Goal: Check status: Check status

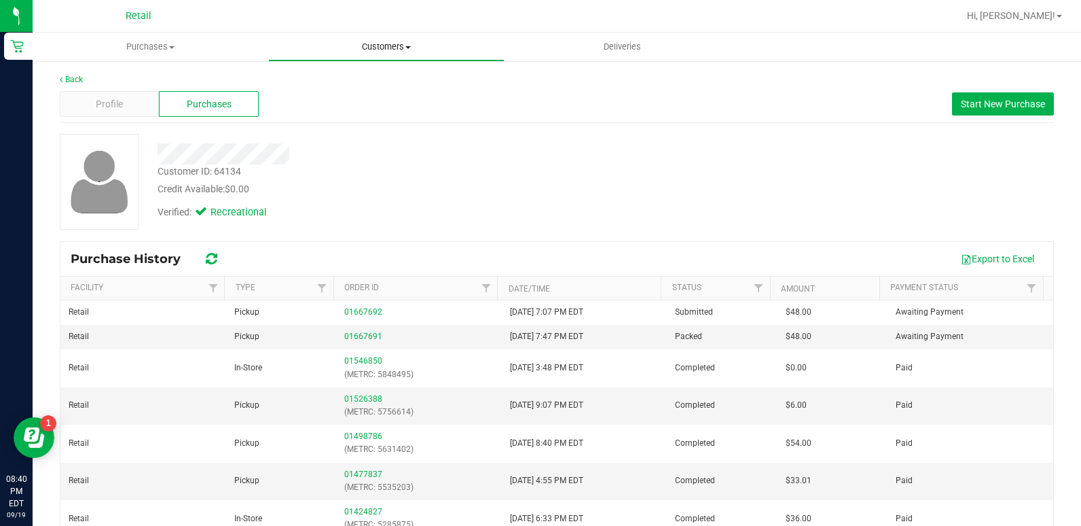
drag, startPoint x: 405, startPoint y: 41, endPoint x: 386, endPoint y: 72, distance: 36.0
click at [405, 41] on span "Customers" at bounding box center [386, 47] width 234 height 12
click at [380, 81] on li "All customers" at bounding box center [386, 82] width 236 height 16
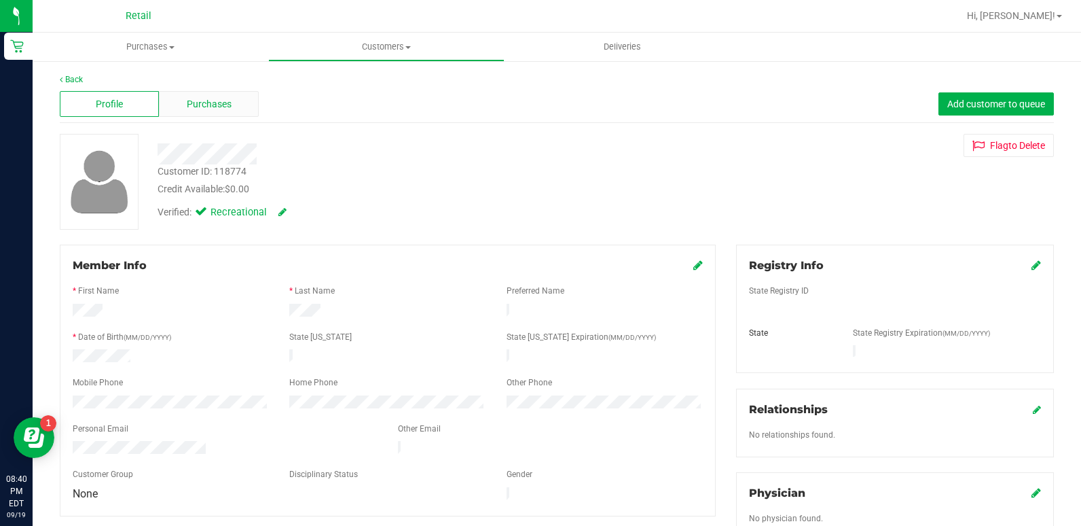
click at [208, 99] on span "Purchases" at bounding box center [209, 104] width 45 height 14
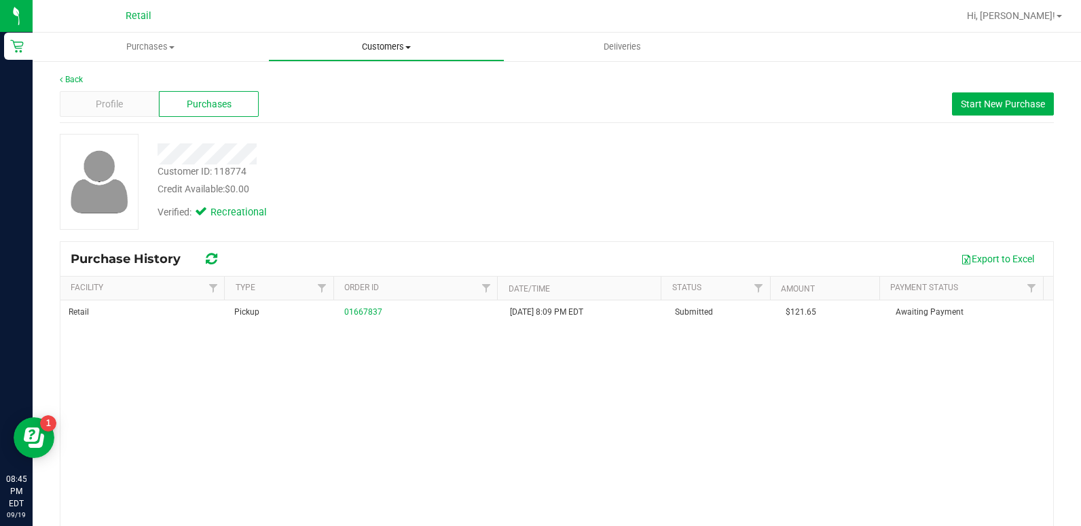
click at [401, 39] on uib-tab-heading "Customers All customers Add a new customer All physicians" at bounding box center [386, 46] width 234 height 27
click at [335, 82] on span "All customers" at bounding box center [317, 82] width 98 height 12
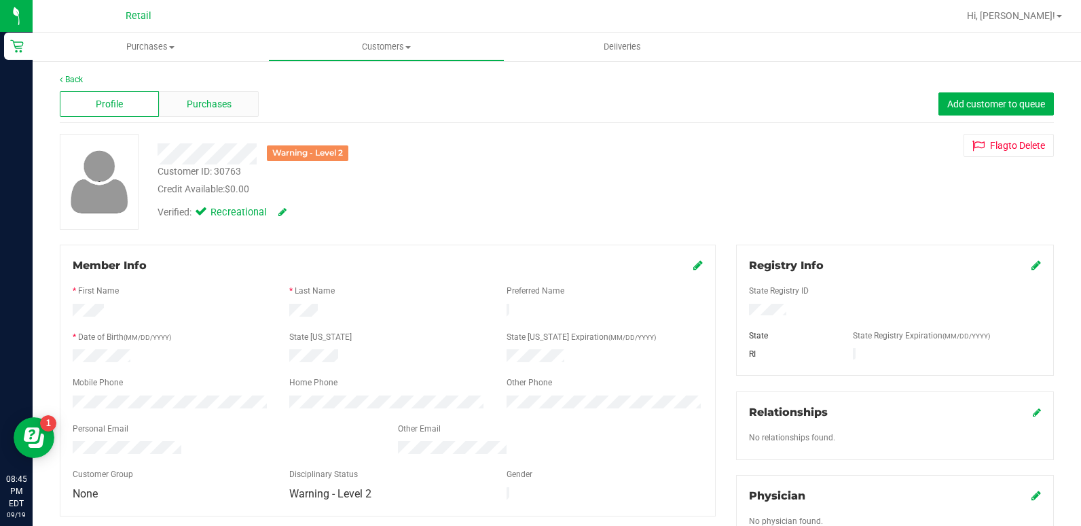
click at [210, 99] on span "Purchases" at bounding box center [209, 104] width 45 height 14
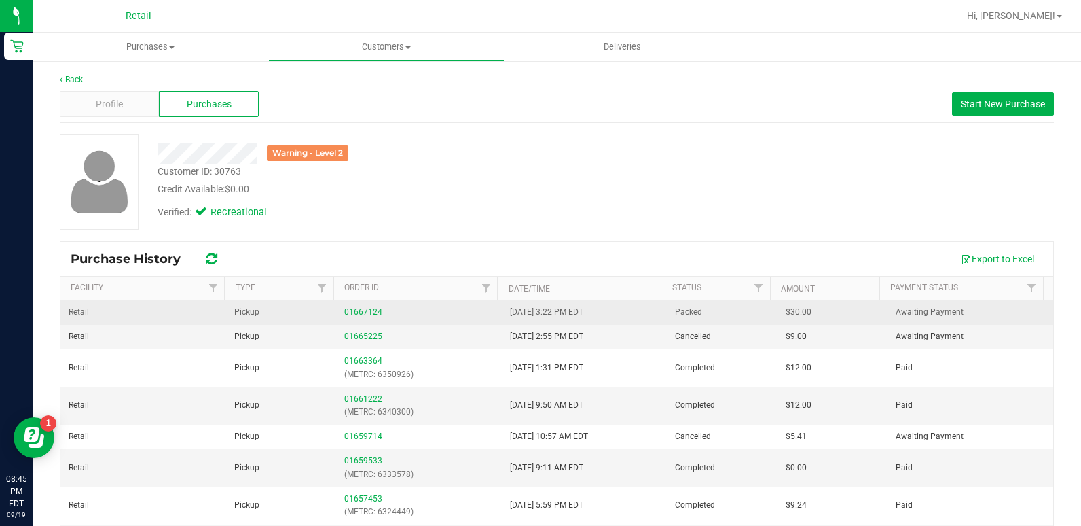
click at [357, 306] on div "01667124" at bounding box center [418, 312] width 149 height 13
click at [359, 308] on link "01667124" at bounding box center [363, 312] width 38 height 10
